Goal: Task Accomplishment & Management: Manage account settings

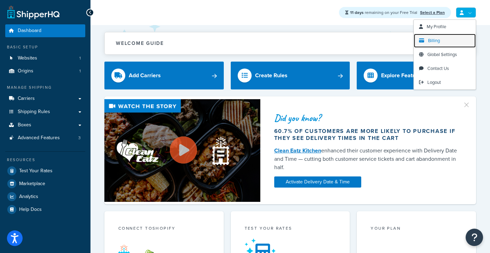
click at [432, 40] on span "Billing" at bounding box center [434, 40] width 12 height 7
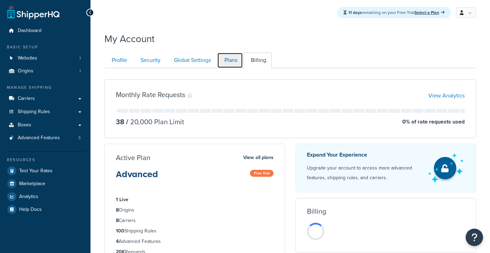
click at [232, 65] on link "Plans" at bounding box center [230, 61] width 26 height 16
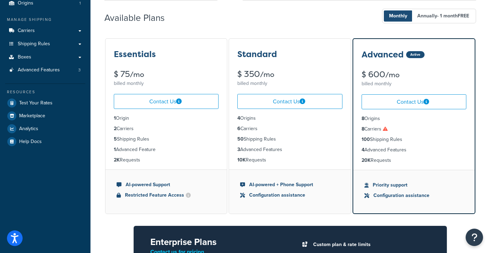
scroll to position [67, 0]
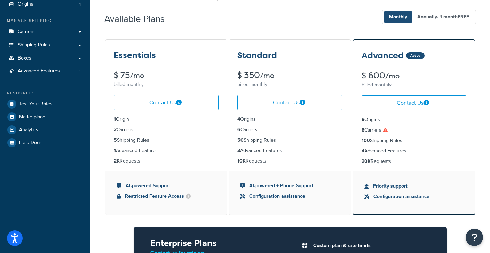
click at [196, 24] on div "Available Plans Monthly Annually - 1 month FREE" at bounding box center [290, 17] width 372 height 21
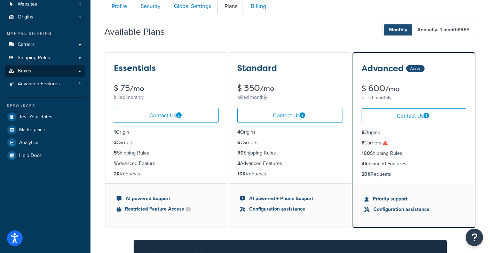
scroll to position [54, 0]
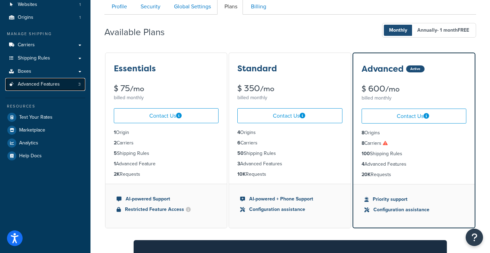
click at [70, 87] on link "Advanced Features 3" at bounding box center [45, 84] width 80 height 13
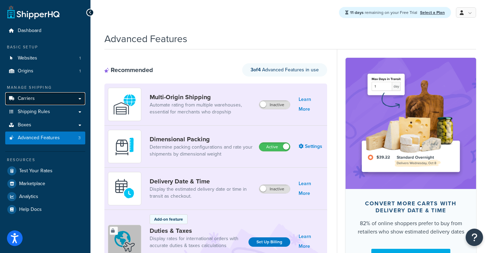
click at [44, 100] on link "Carriers" at bounding box center [45, 98] width 80 height 13
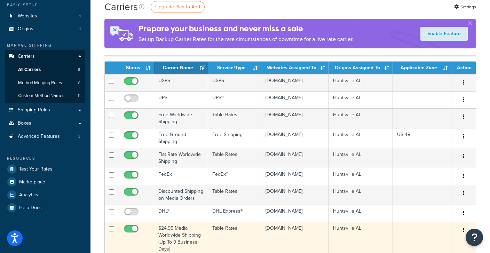
scroll to position [41, 0]
